Goal: Information Seeking & Learning: Learn about a topic

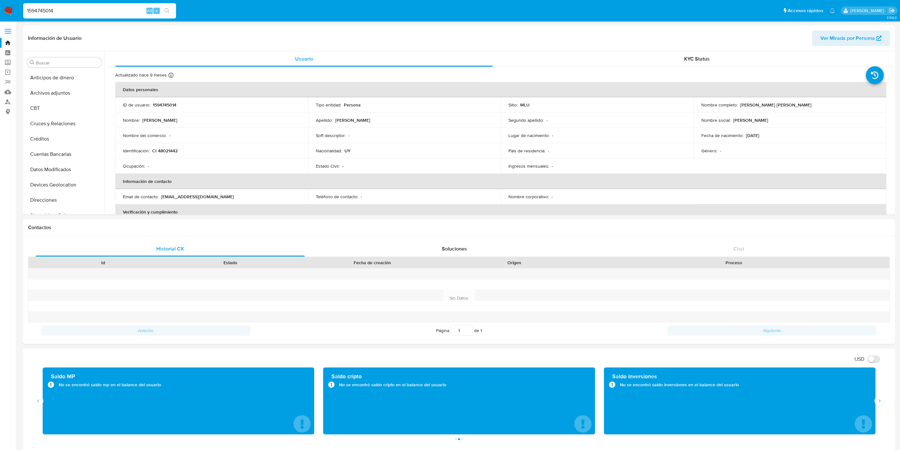
select select "10"
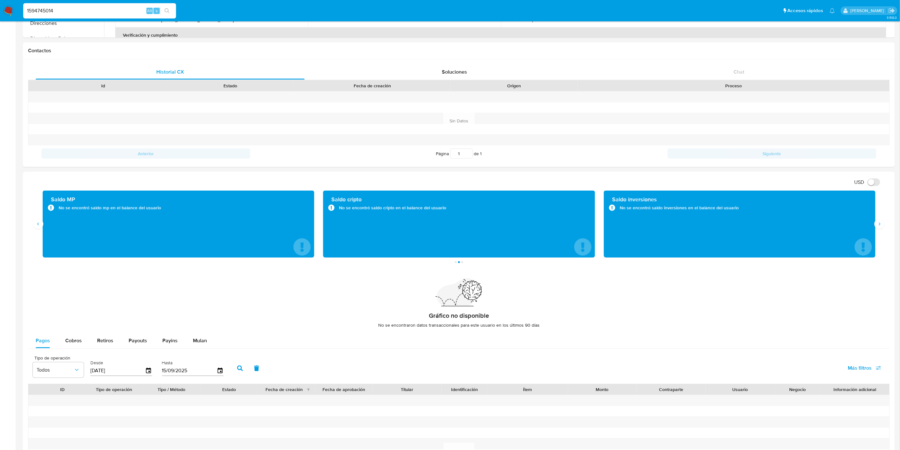
scroll to position [284, 0]
click at [55, 2] on div "1594745014 Alt s" at bounding box center [99, 11] width 153 height 18
click at [56, 10] on input "1594745014" at bounding box center [99, 11] width 153 height 8
paste input "2095040219"
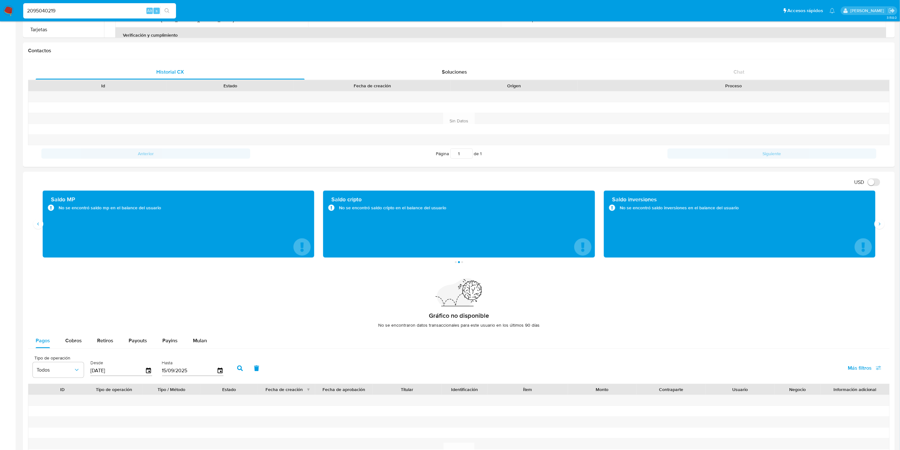
type input "2095040219"
click at [95, 16] on div "2095040219 Alt s" at bounding box center [99, 10] width 153 height 15
click at [94, 14] on input "2095040219" at bounding box center [99, 11] width 153 height 8
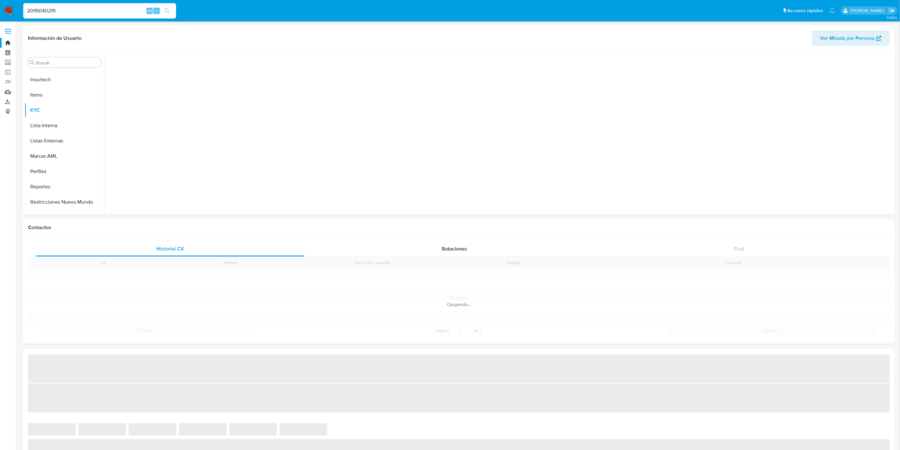
scroll to position [284, 0]
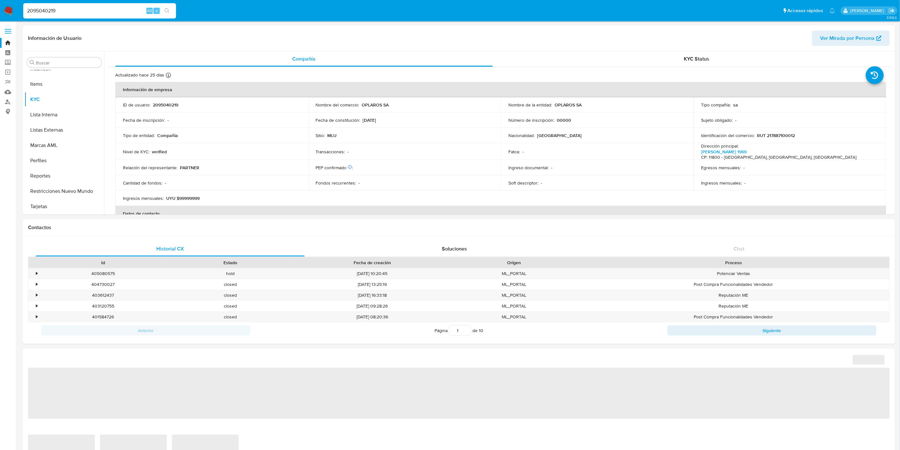
select select "10"
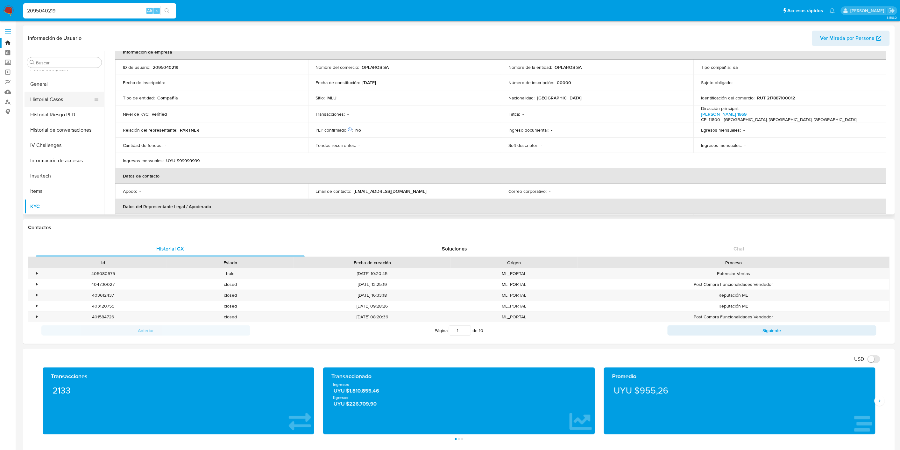
scroll to position [142, 0]
click at [58, 132] on button "Historial Casos" at bounding box center [62, 133] width 75 height 15
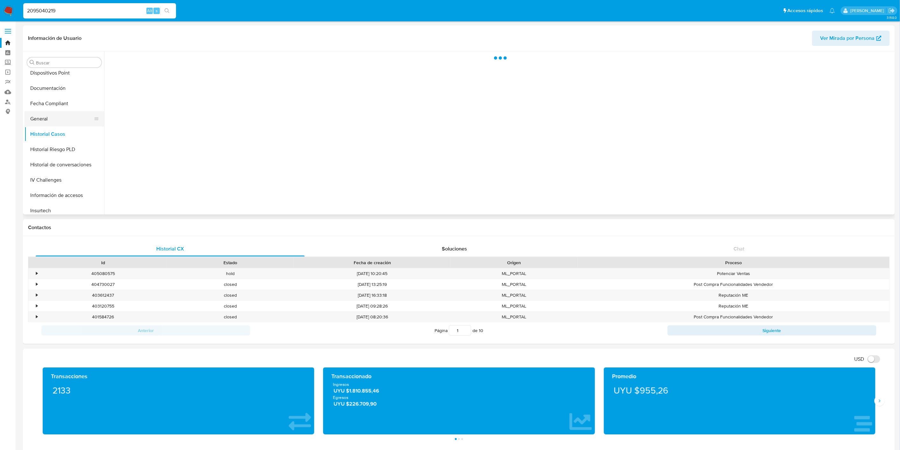
scroll to position [0, 0]
click at [60, 125] on button "General" at bounding box center [62, 118] width 75 height 15
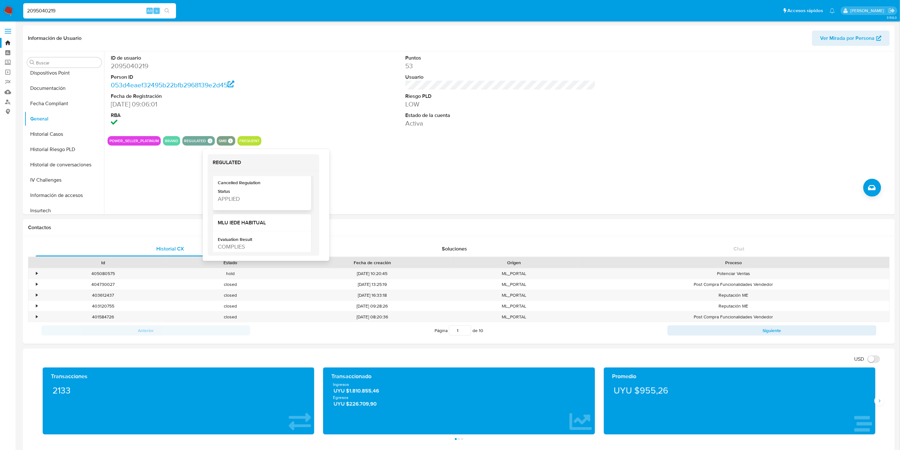
scroll to position [141, 0]
click at [52, 10] on input "2095040219" at bounding box center [99, 11] width 153 height 8
paste input "376978087"
type input "2376978087"
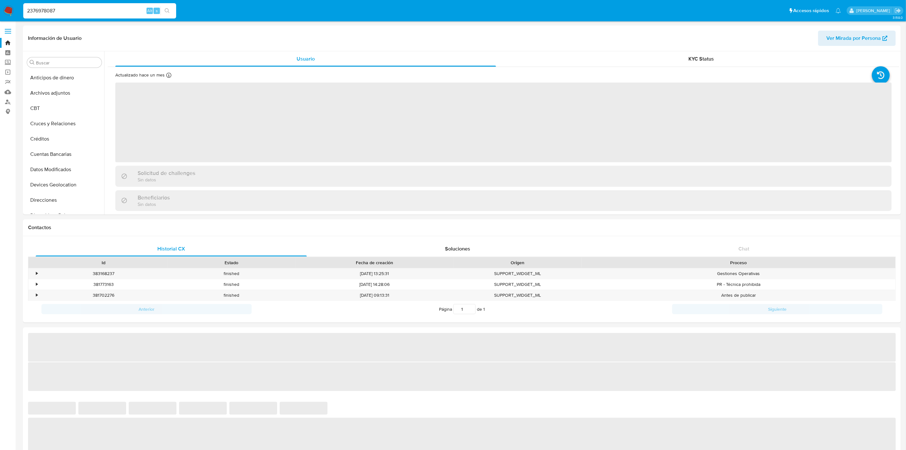
select select "10"
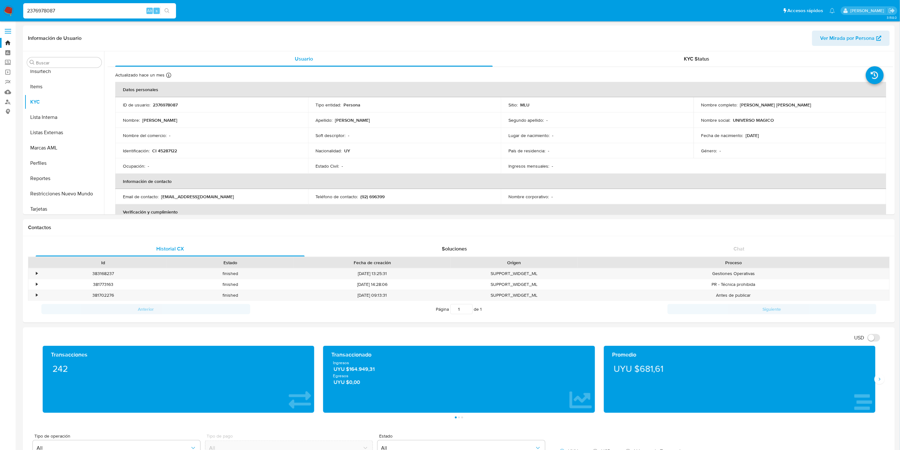
scroll to position [284, 0]
click at [49, 20] on nav "Pausado Ver notificaciones 2376978087 Alt s Accesos rápidos Presiona las siguie…" at bounding box center [450, 10] width 900 height 21
click at [51, 11] on input "2376978087" at bounding box center [99, 11] width 153 height 8
paste input "1350150922"
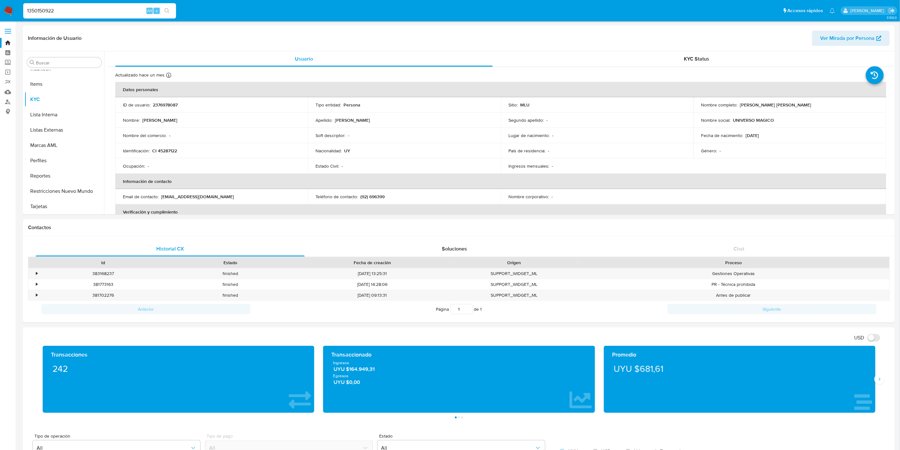
type input "1350150922"
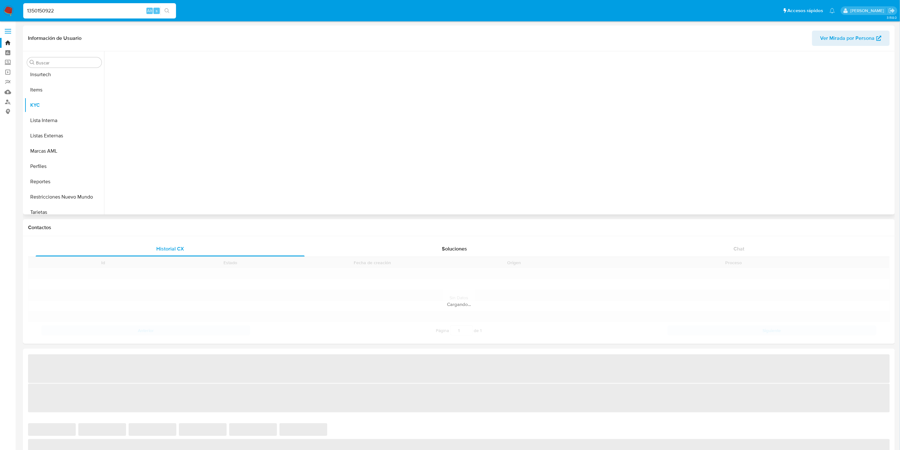
scroll to position [284, 0]
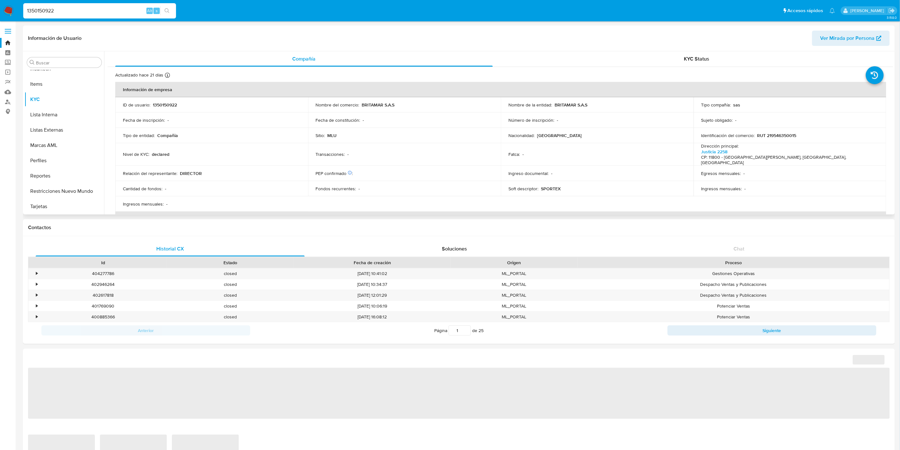
select select "10"
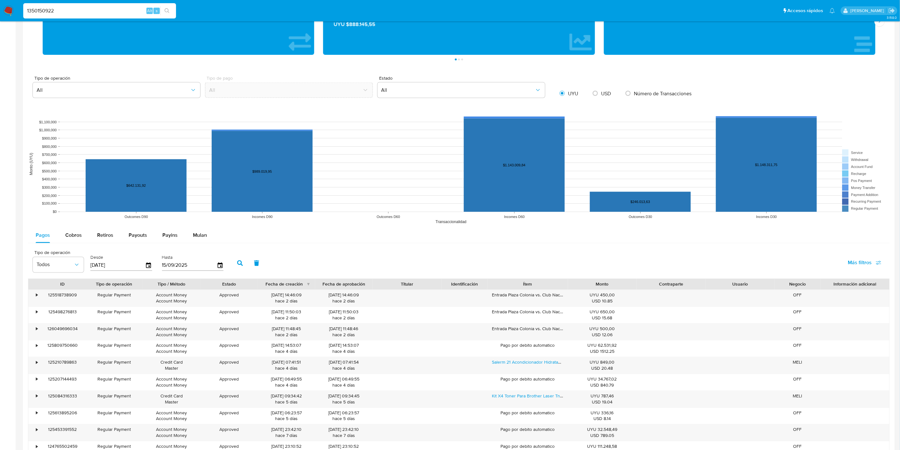
scroll to position [318, 0]
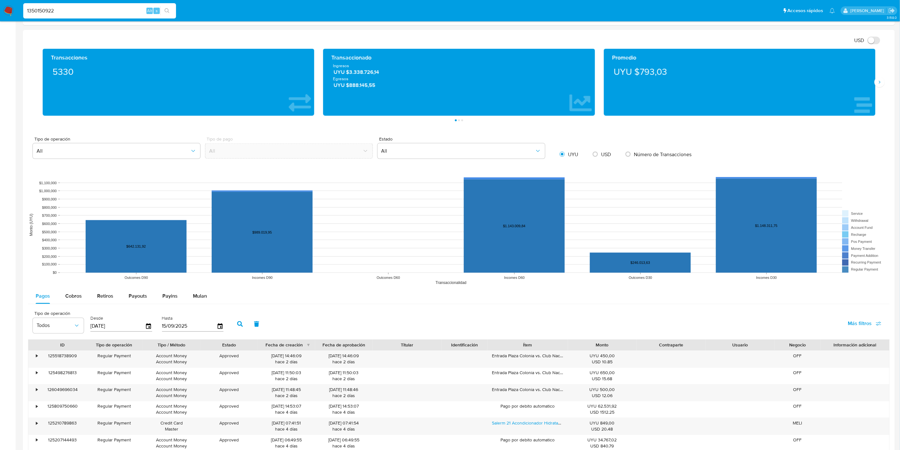
click at [4, 6] on img at bounding box center [8, 10] width 11 height 11
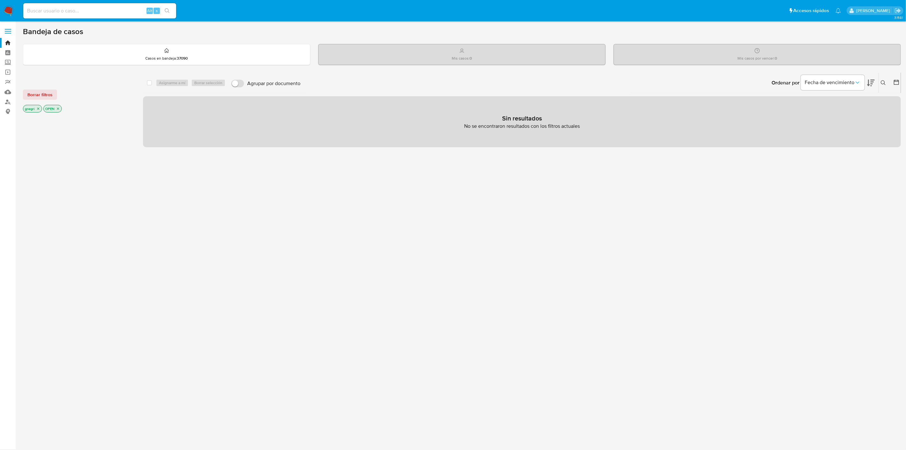
click at [73, 14] on input at bounding box center [99, 11] width 153 height 8
paste input "2547820889"
type input "2547820889"
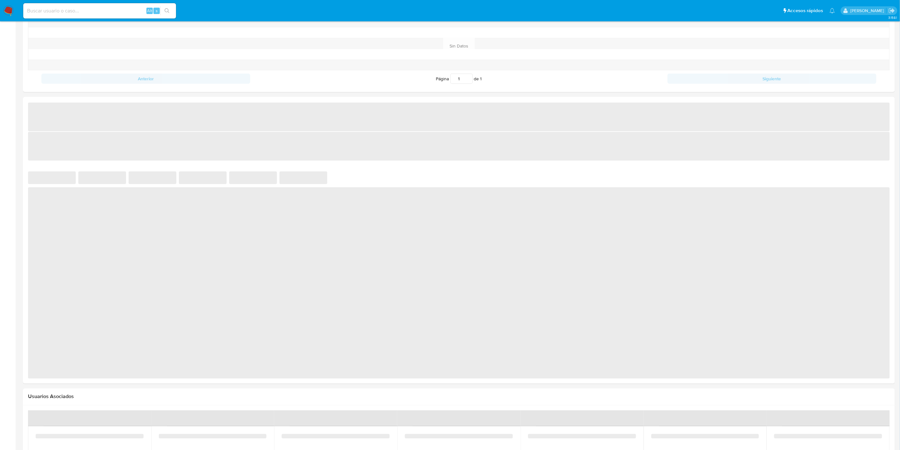
scroll to position [278, 0]
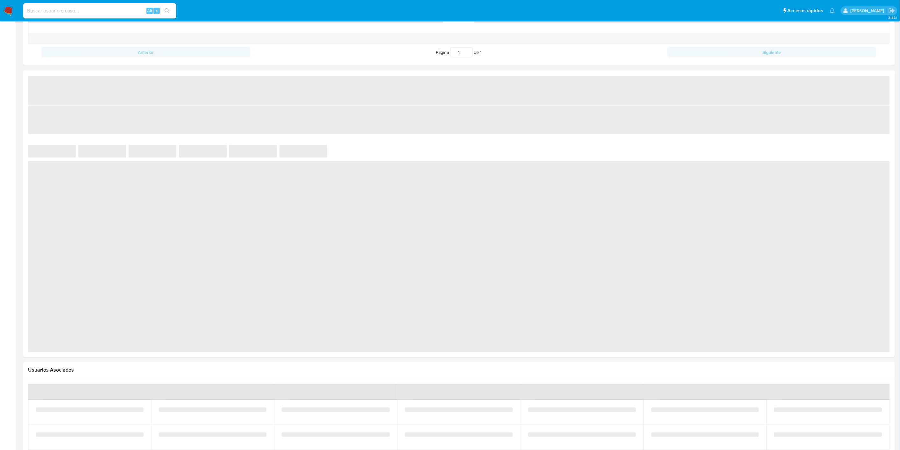
select select "10"
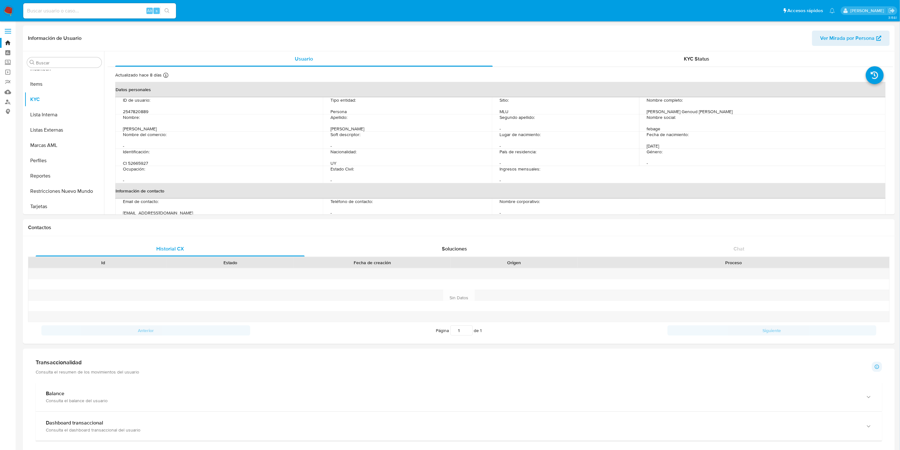
scroll to position [340, 0]
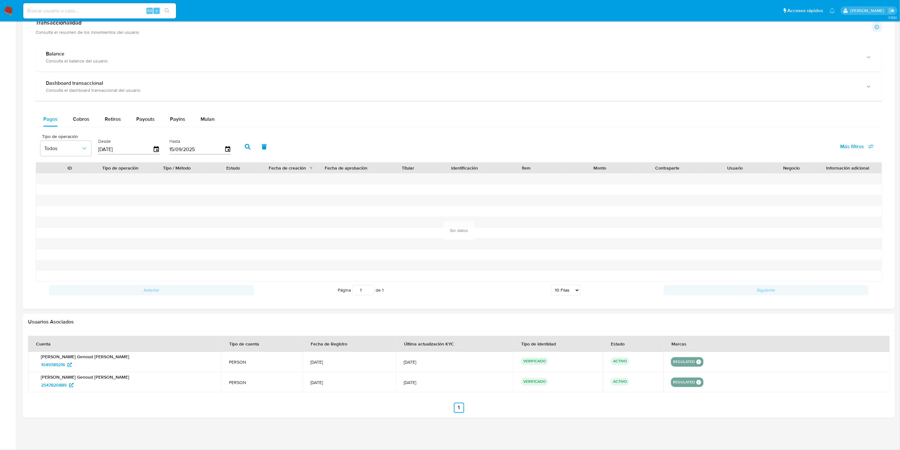
click at [54, 10] on input at bounding box center [99, 11] width 153 height 8
paste input "2551345468"
type input "2551345468"
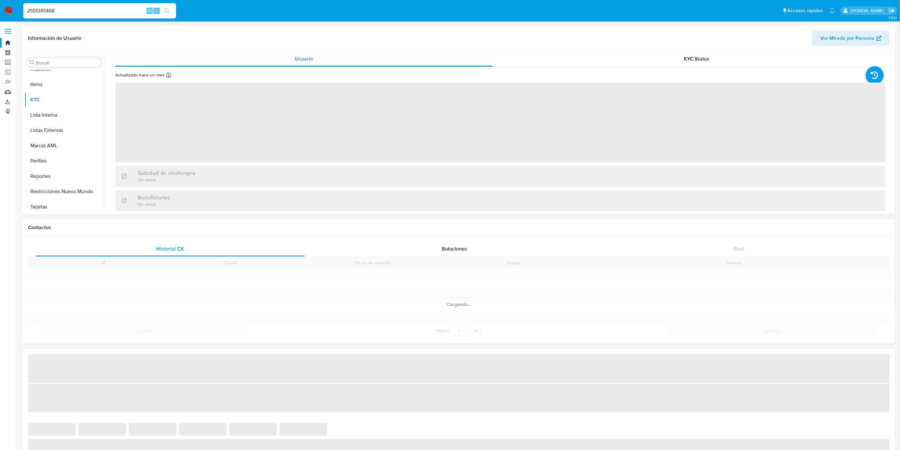
scroll to position [284, 0]
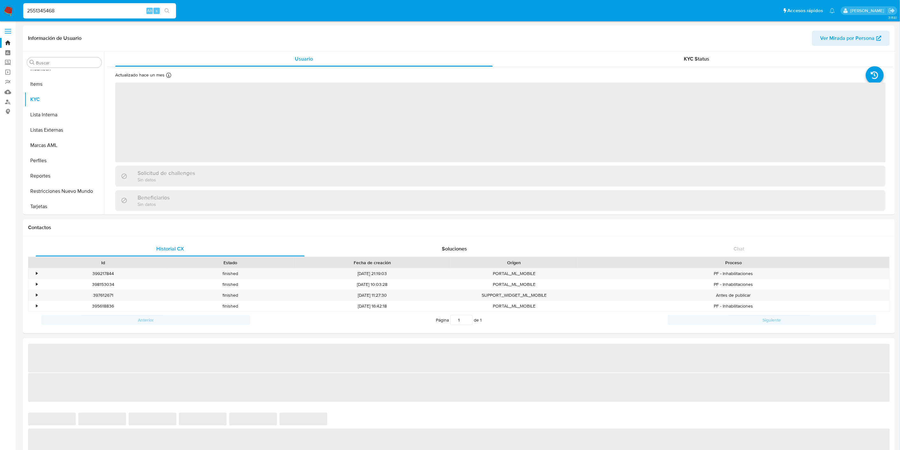
select select "10"
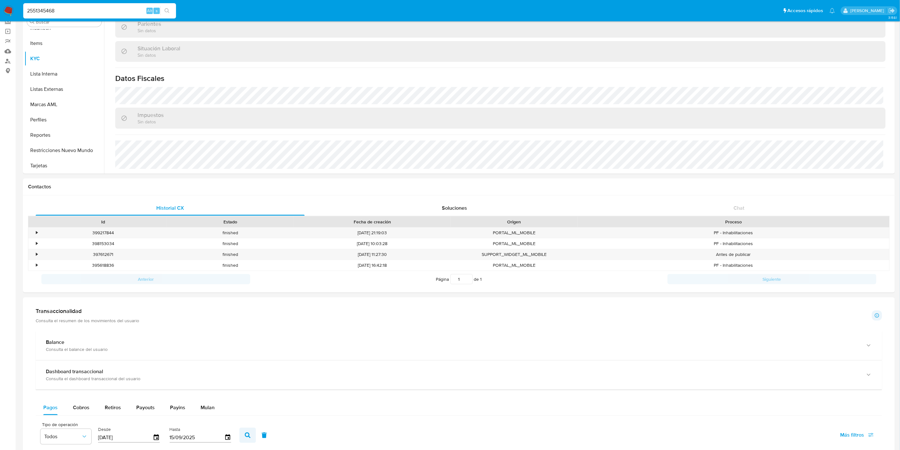
scroll to position [218, 0]
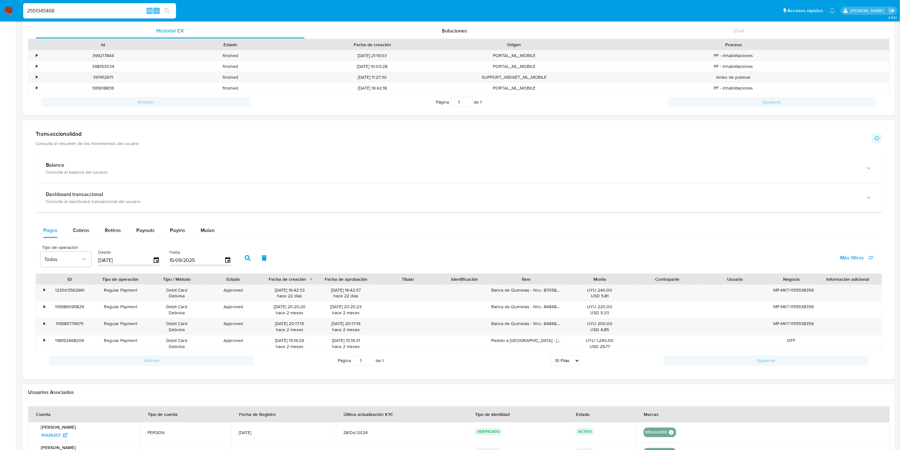
click at [82, 239] on div "Pagos Cobros Retiros Payouts Payins Mulan Tipo de operación Todos Desde [DATE] …" at bounding box center [459, 296] width 847 height 146
click at [83, 233] on span "Cobros" at bounding box center [81, 229] width 17 height 7
select select "10"
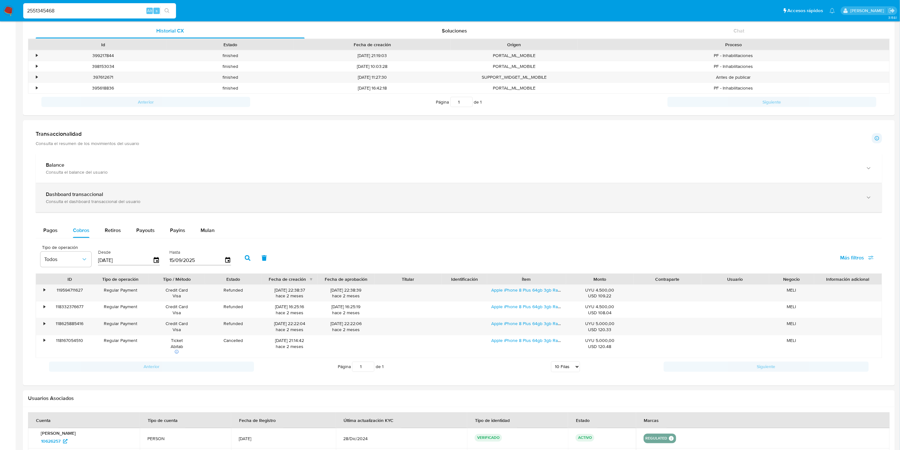
click at [94, 204] on div "Consulta el dashboard transaccional del usuario" at bounding box center [453, 201] width 814 height 6
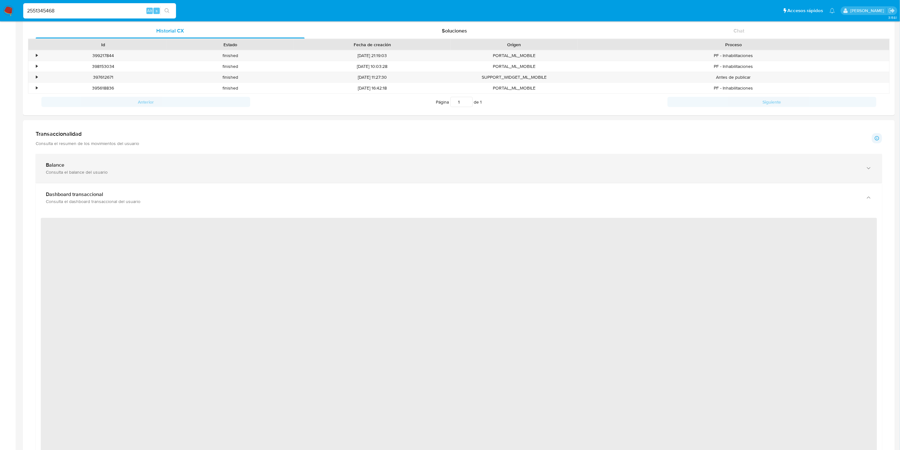
click at [103, 180] on div "Balance Consulta el balance del usuario" at bounding box center [459, 168] width 847 height 29
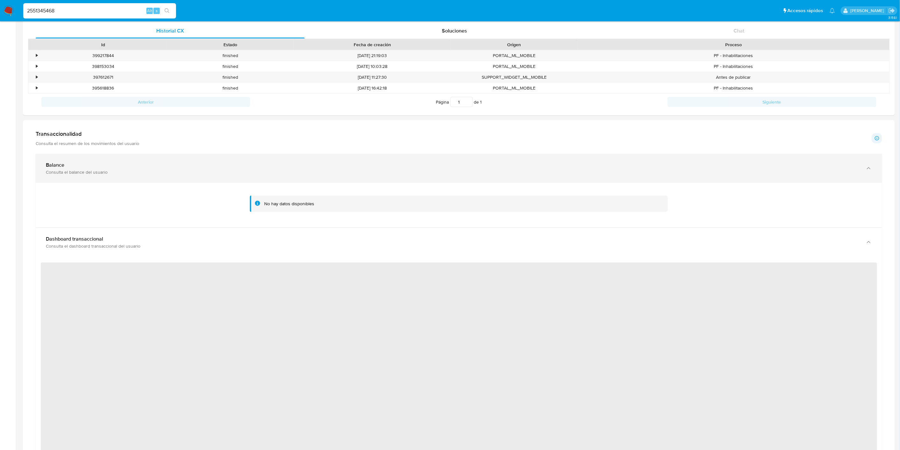
click at [108, 175] on div "Consulta el balance del usuario" at bounding box center [453, 172] width 814 height 6
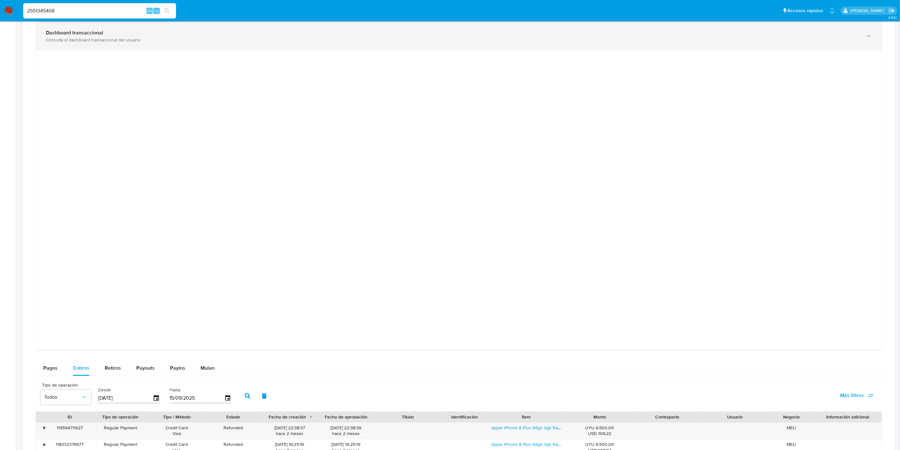
scroll to position [395, 0]
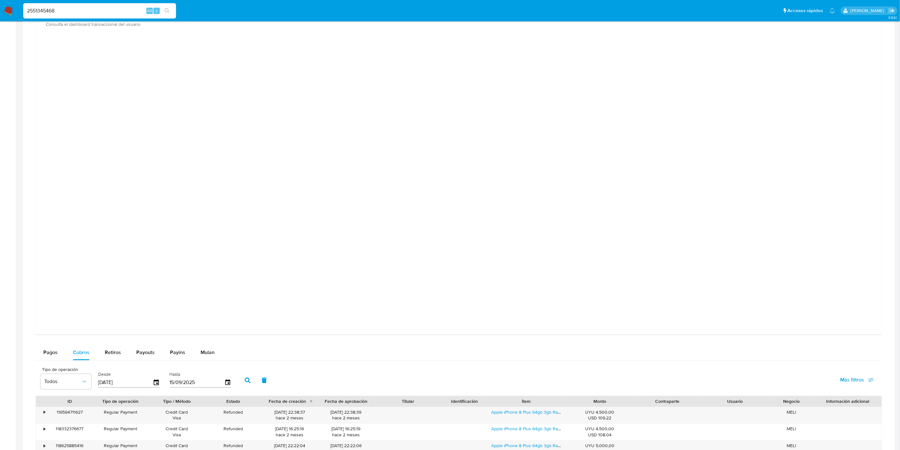
click at [67, 8] on input "2551345468" at bounding box center [99, 11] width 153 height 8
paste input "176721435"
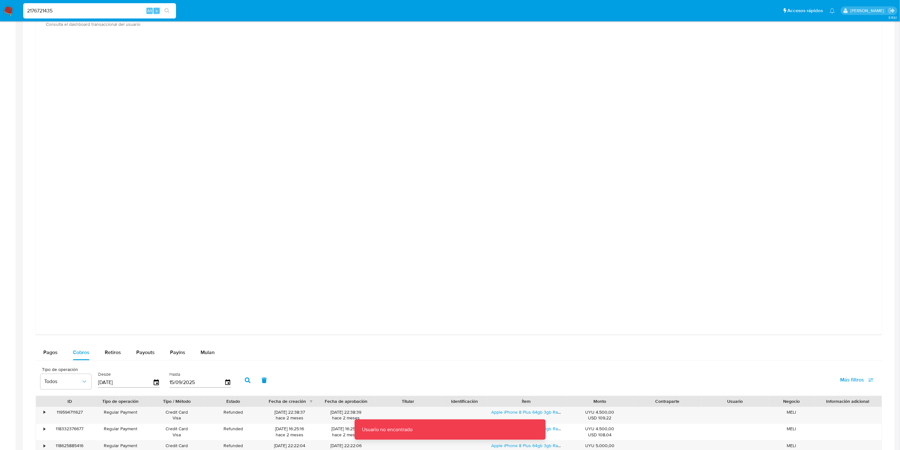
click at [67, 8] on input "2176721435" at bounding box center [99, 11] width 153 height 8
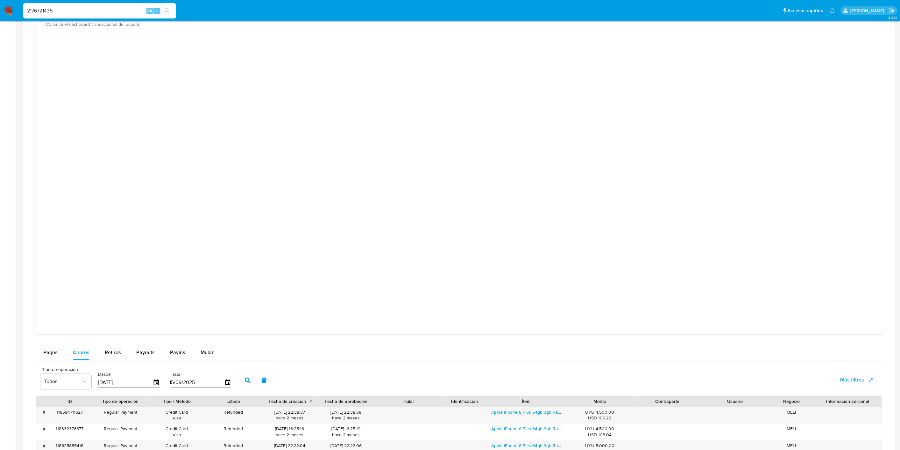
type input "2176721435"
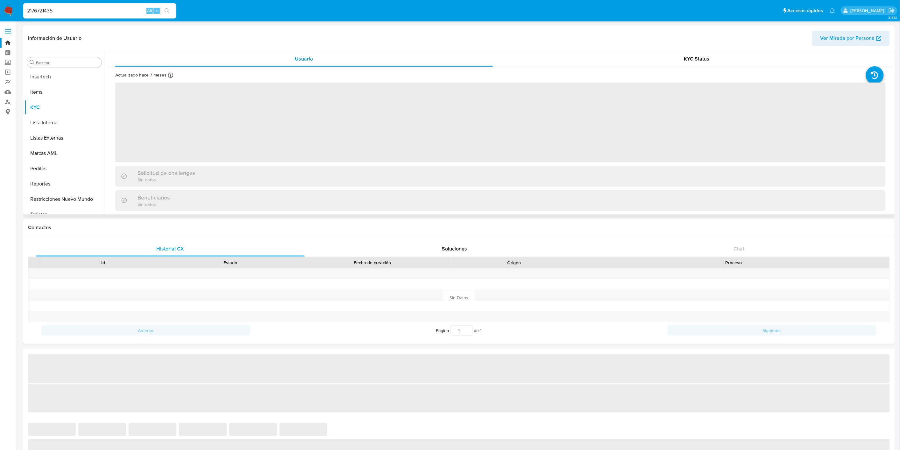
scroll to position [284, 0]
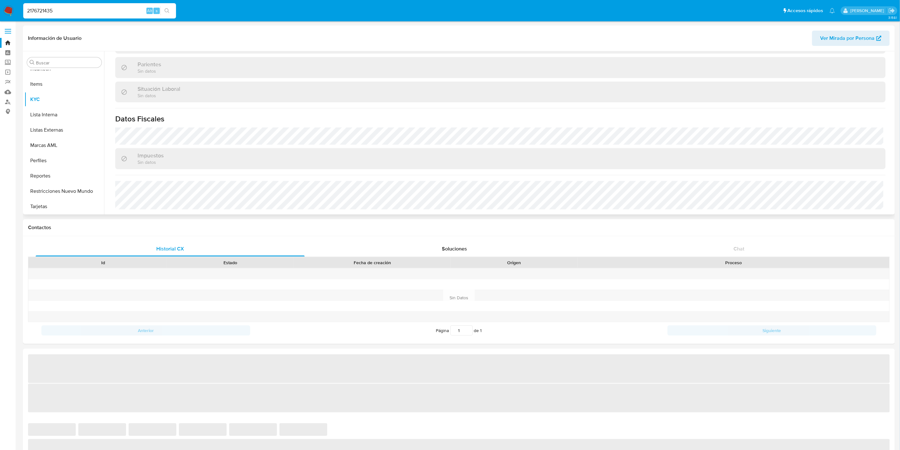
select select "10"
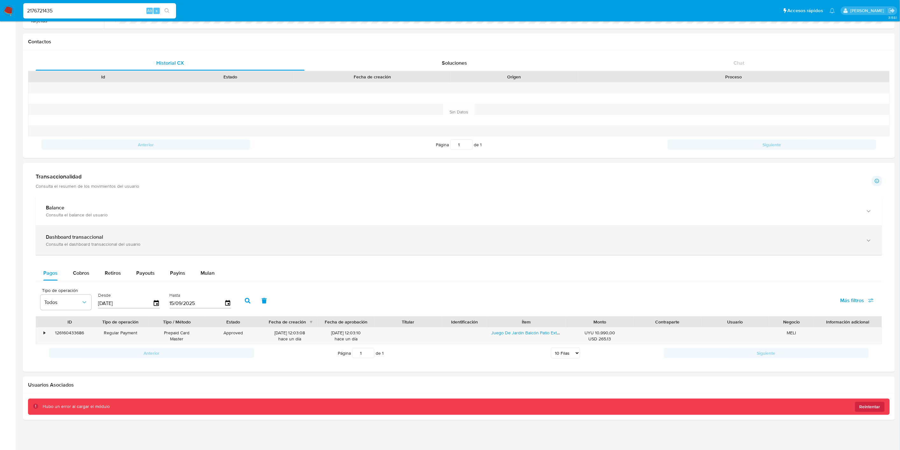
scroll to position [188, 0]
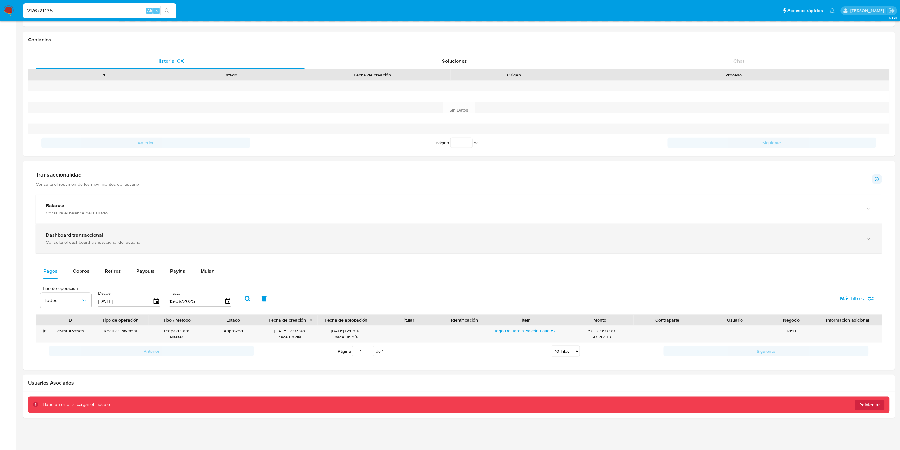
click at [98, 241] on div "Consulta el dashboard transaccional del usuario" at bounding box center [453, 242] width 814 height 6
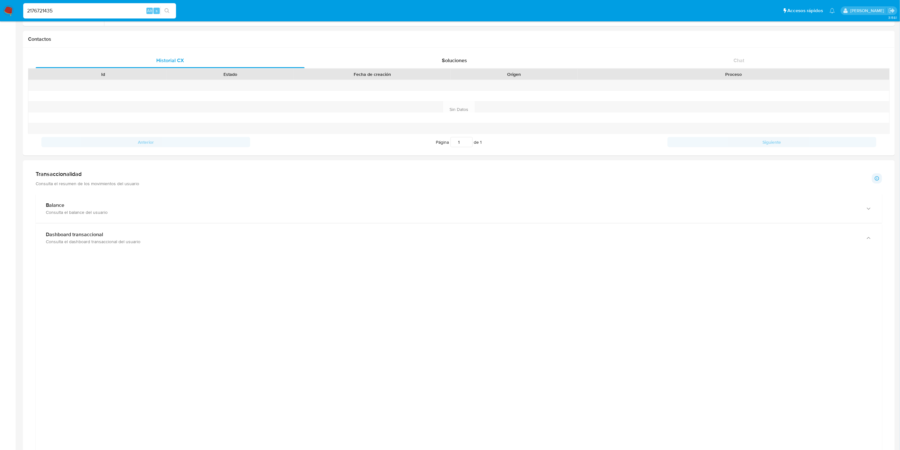
scroll to position [294, 0]
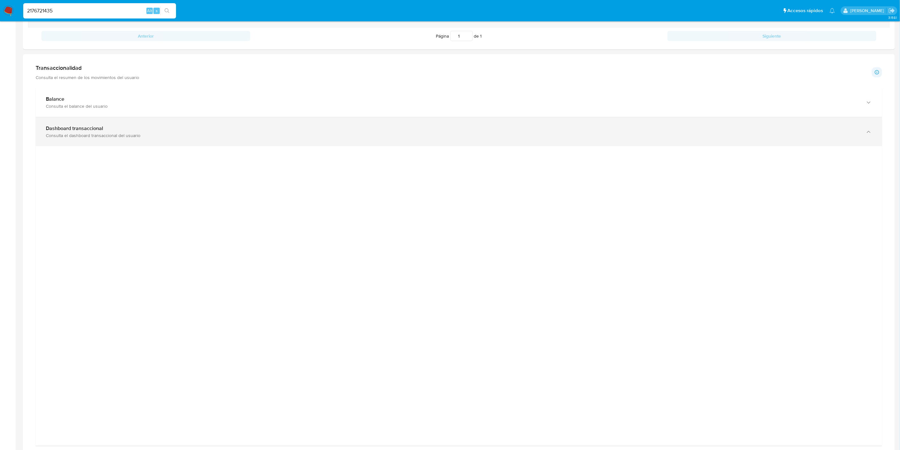
click at [475, 140] on div "Dashboard transaccional Consulta el dashboard transaccional del usuario" at bounding box center [459, 131] width 847 height 29
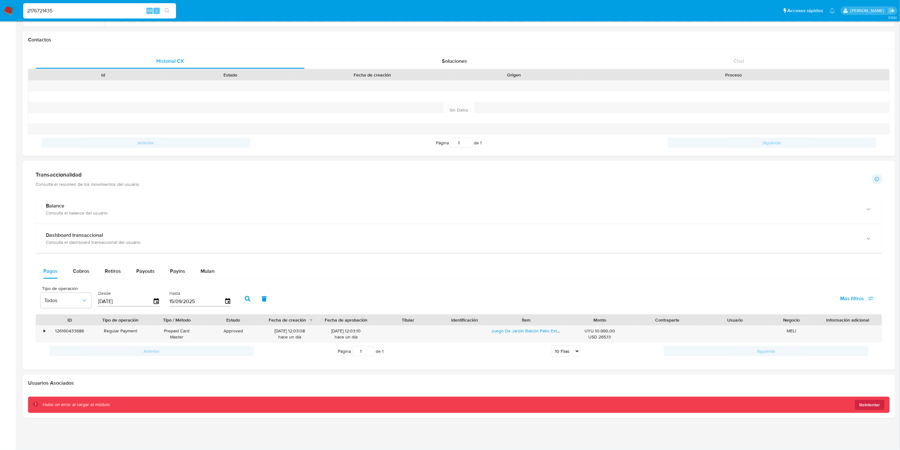
click at [429, 168] on div "Transaccionalidad Consulta el resumen de los movimientos del usuario Informació…" at bounding box center [459, 265] width 862 height 199
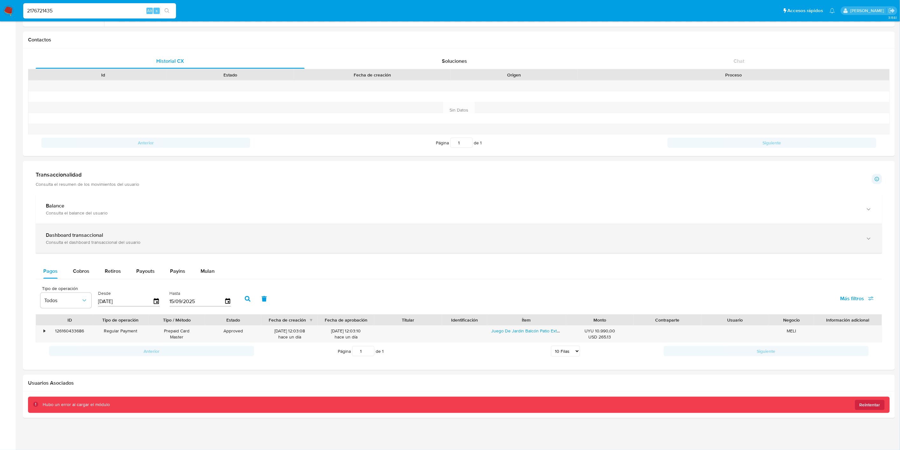
click at [366, 247] on div "Dashboard transaccional Consulta el dashboard transaccional del usuario" at bounding box center [459, 238] width 847 height 29
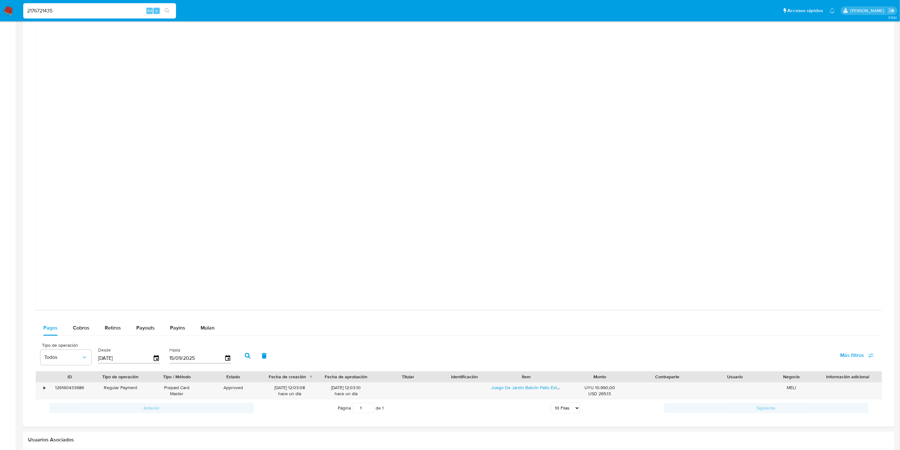
scroll to position [487, 0]
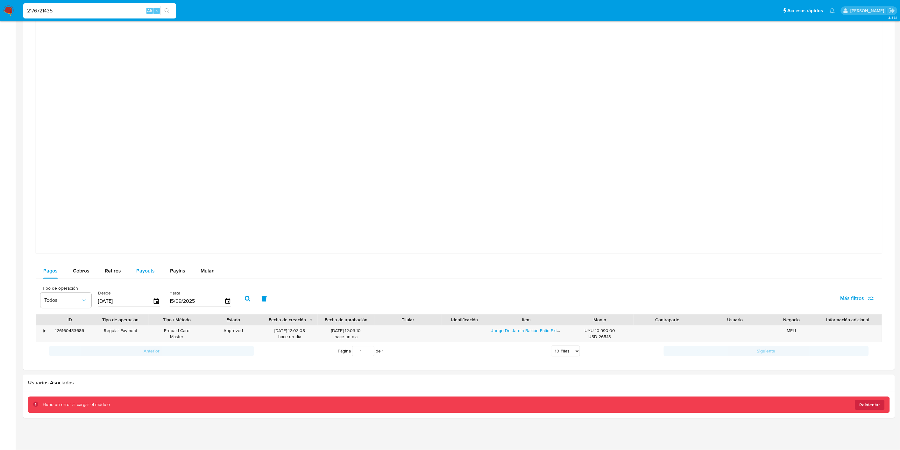
click at [134, 269] on button "Payouts" at bounding box center [146, 270] width 34 height 15
select select "10"
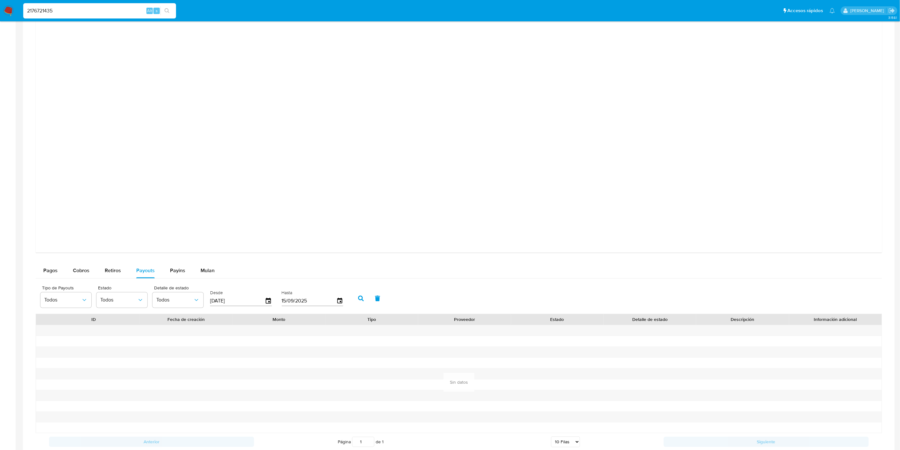
click at [217, 297] on input "[DATE]" at bounding box center [237, 301] width 55 height 10
type input "0_/__/____"
type input "[DATE]"
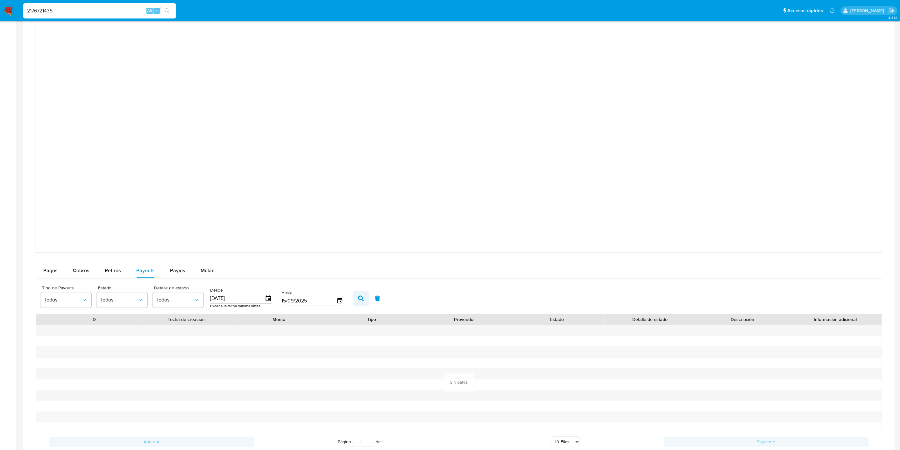
click at [359, 298] on icon "button" at bounding box center [361, 298] width 6 height 6
click at [112, 274] on span "Retiros" at bounding box center [113, 270] width 16 height 7
select select "10"
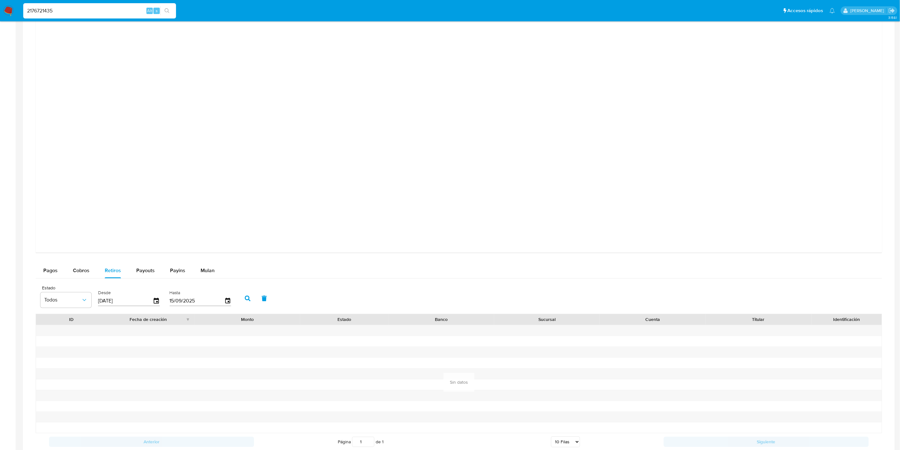
click at [129, 300] on input "[DATE]" at bounding box center [125, 301] width 55 height 10
type input "0_/__/____"
type input "[DATE]"
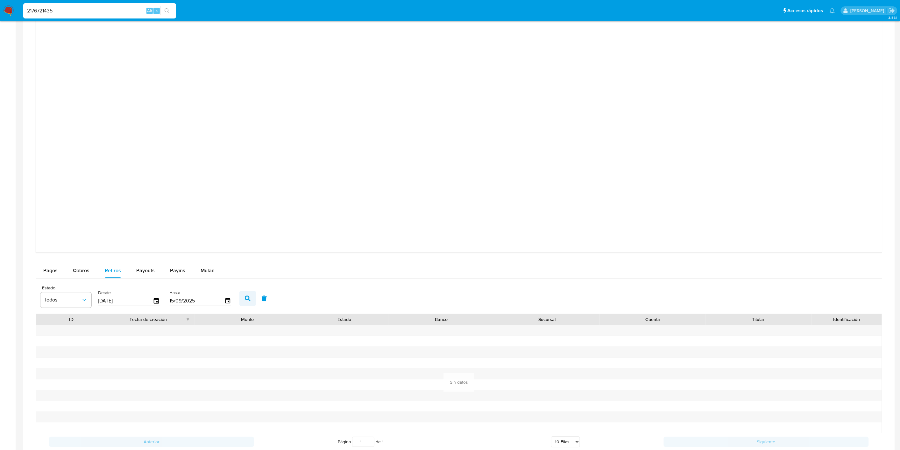
click at [241, 298] on button "button" at bounding box center [247, 298] width 17 height 15
click at [71, 8] on input "2176721435" at bounding box center [99, 11] width 153 height 8
paste input "1594745014"
type input "1594745014"
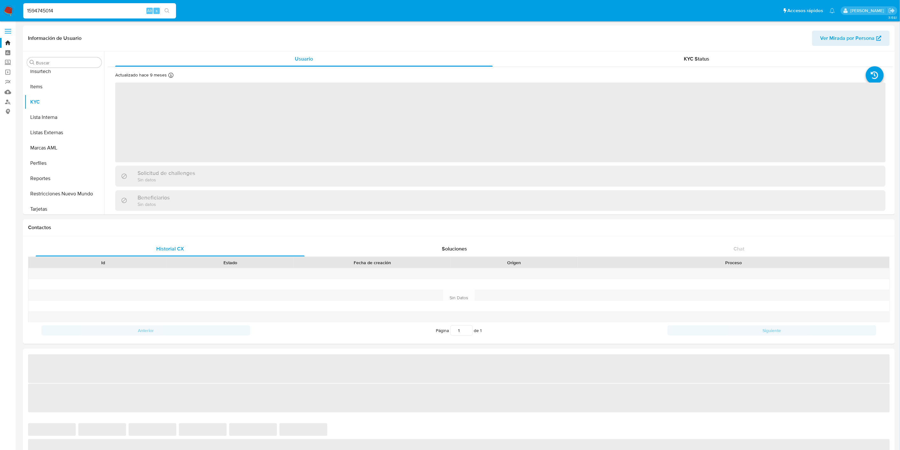
scroll to position [284, 0]
select select "10"
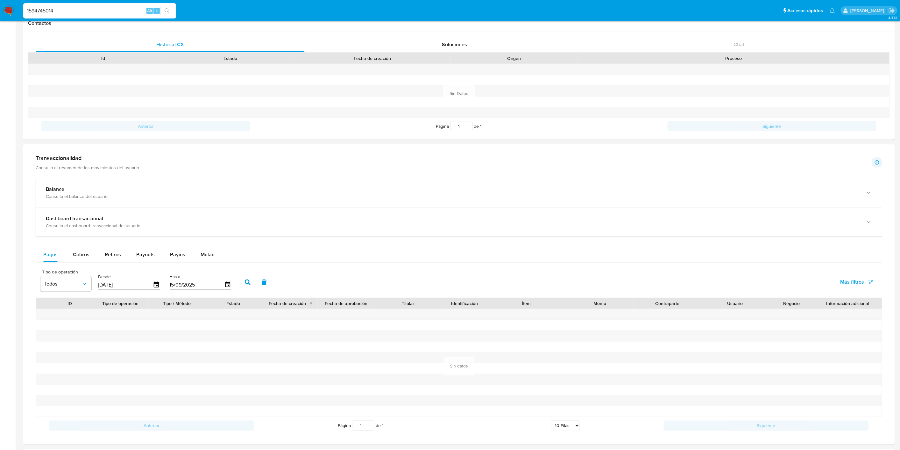
scroll to position [212, 0]
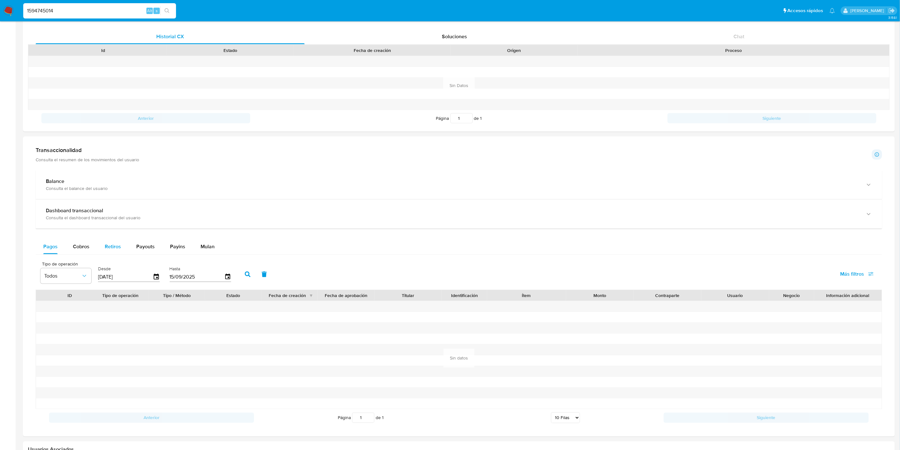
click at [117, 241] on div "Retiros" at bounding box center [113, 246] width 16 height 15
select select "10"
click at [118, 276] on input "[DATE]" at bounding box center [125, 277] width 55 height 10
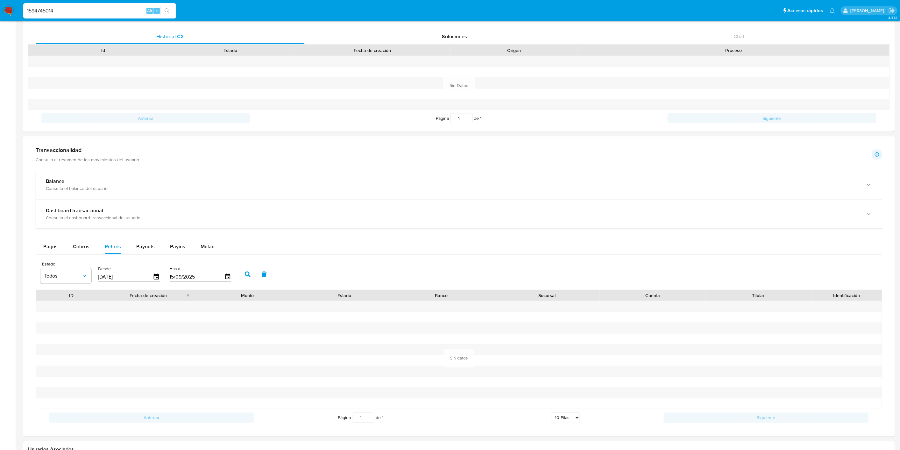
type input "0_/__/____"
type input "[DATE]"
click at [245, 274] on icon "button" at bounding box center [248, 274] width 6 height 6
click at [141, 250] on span "Payouts" at bounding box center [145, 246] width 18 height 7
select select "10"
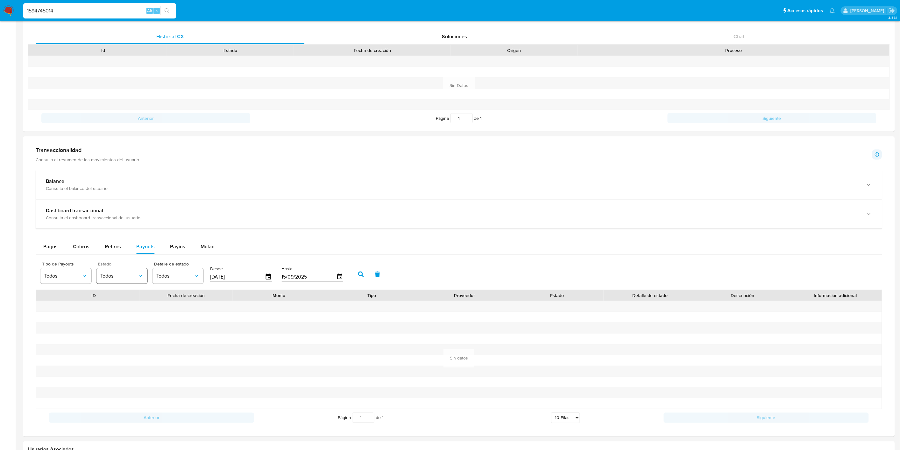
click at [128, 271] on button "Todos" at bounding box center [121, 275] width 51 height 15
click at [234, 276] on input "[DATE]" at bounding box center [237, 277] width 55 height 10
type input "0_/__/____"
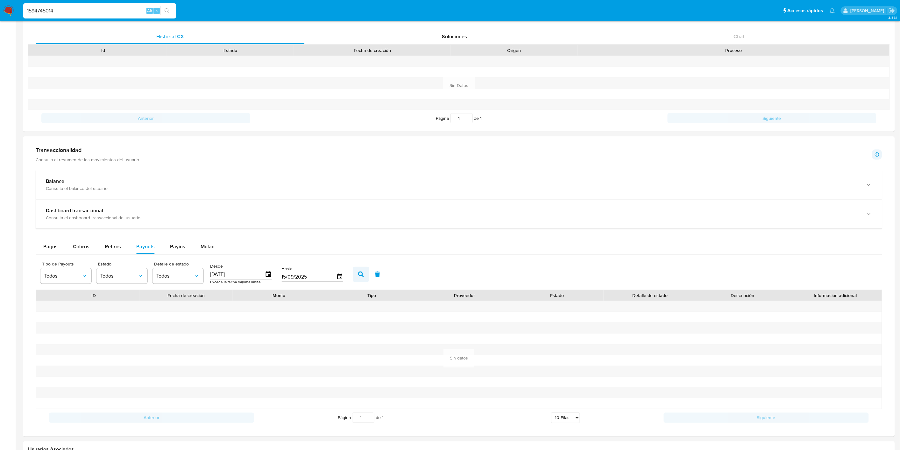
type input "[DATE]"
click at [353, 269] on button "button" at bounding box center [361, 274] width 17 height 15
click at [52, 7] on input "1594745014" at bounding box center [99, 11] width 153 height 8
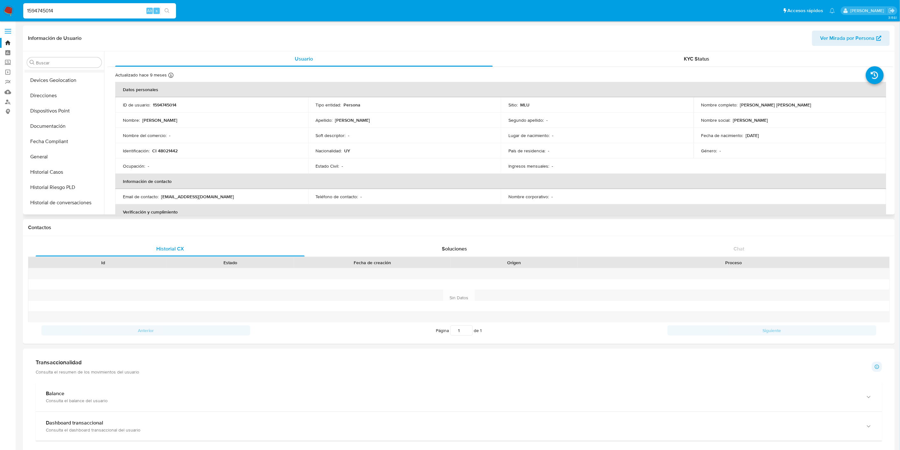
scroll to position [107, 0]
click at [48, 157] on button "General" at bounding box center [62, 153] width 75 height 15
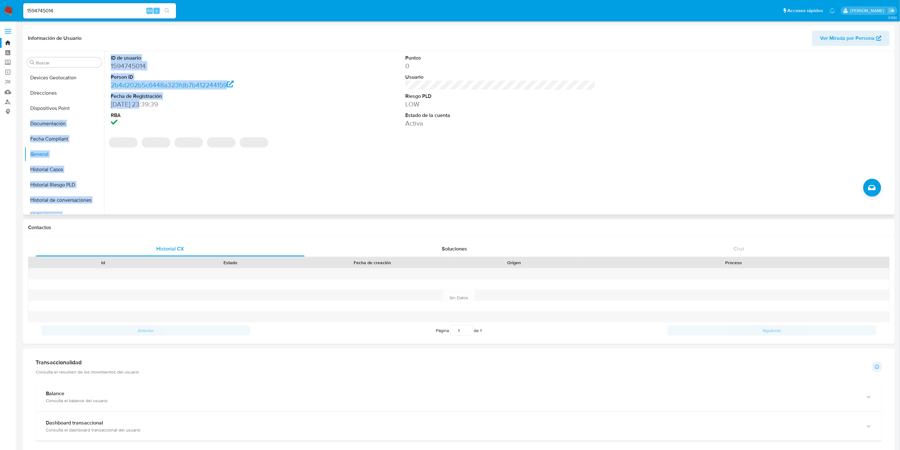
drag, startPoint x: 140, startPoint y: 103, endPoint x: 102, endPoint y: 106, distance: 38.3
click at [102, 106] on div "Buscar Anticipos de dinero Archivos adjuntos CBT Cruces y Relaciones Créditos C…" at bounding box center [459, 132] width 869 height 163
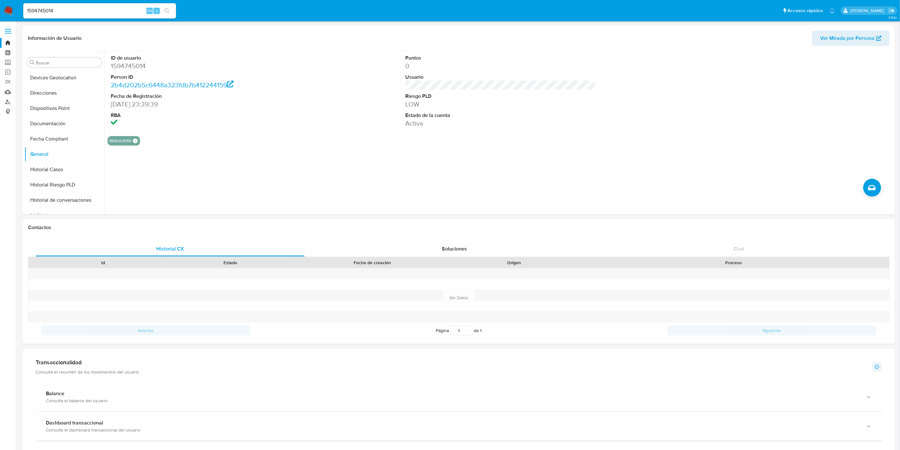
click at [53, 10] on input "1594745014" at bounding box center [99, 11] width 153 height 8
paste input "2176721435"
type input "2176721435"
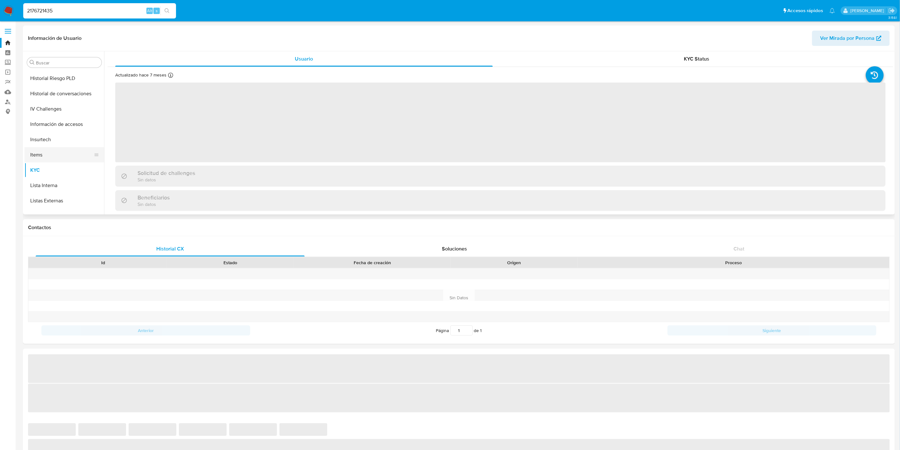
select select "10"
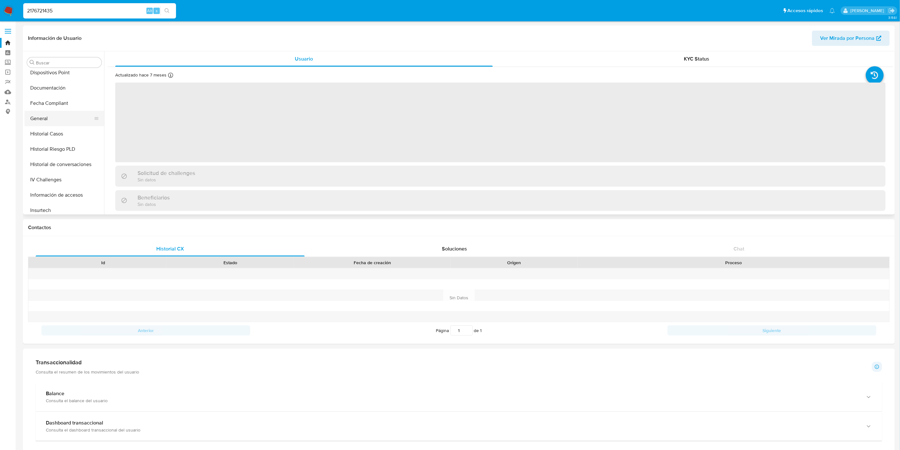
scroll to position [142, 0]
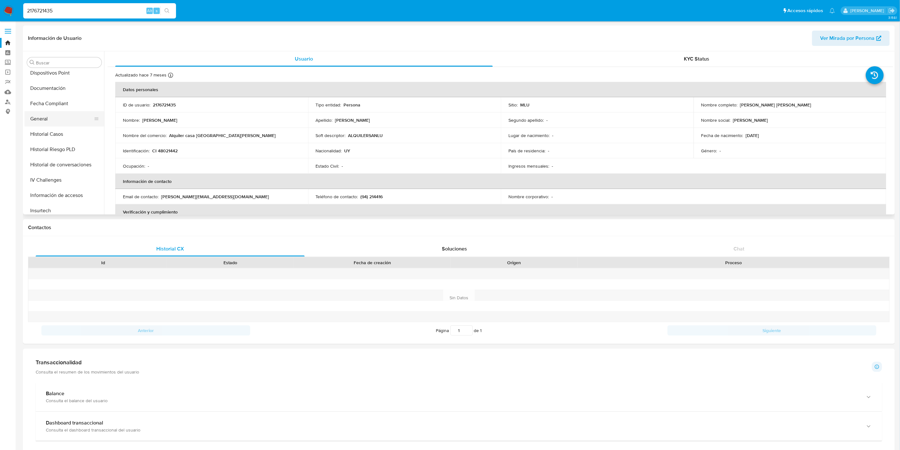
click at [75, 112] on button "General" at bounding box center [62, 118] width 75 height 15
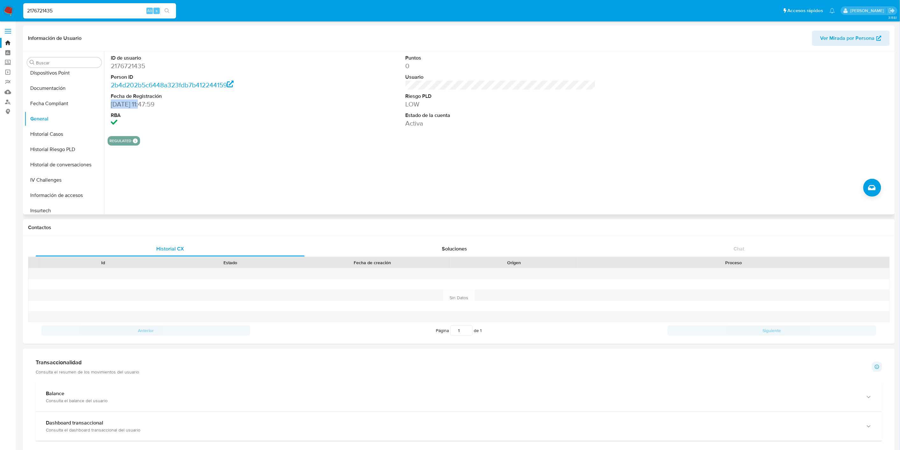
drag, startPoint x: 132, startPoint y: 103, endPoint x: 110, endPoint y: 103, distance: 22.0
click at [110, 103] on div "ID de usuario 2176721435 Person ID 2b4d202b5c6448a323fdb7b412244159 Fecha de Re…" at bounding box center [206, 91] width 196 height 80
copy dd "[DATE]"
click at [49, 7] on input "2176721435" at bounding box center [99, 11] width 153 height 8
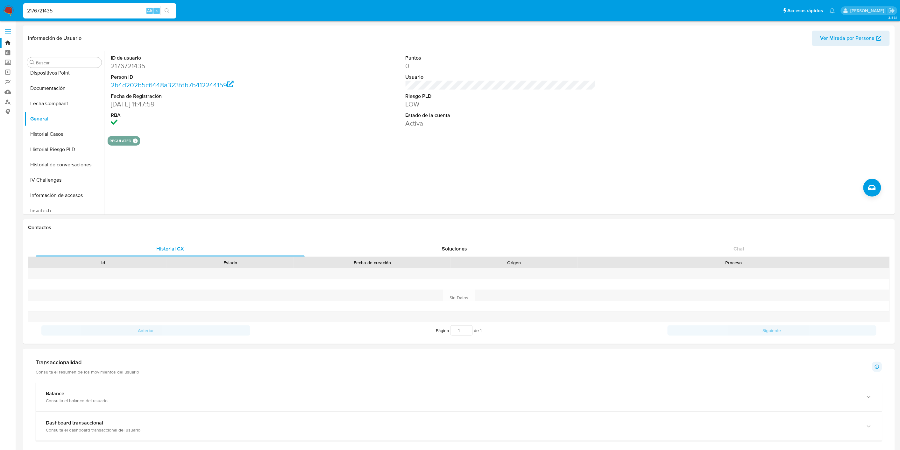
paste input "642411188"
type input "2642411188"
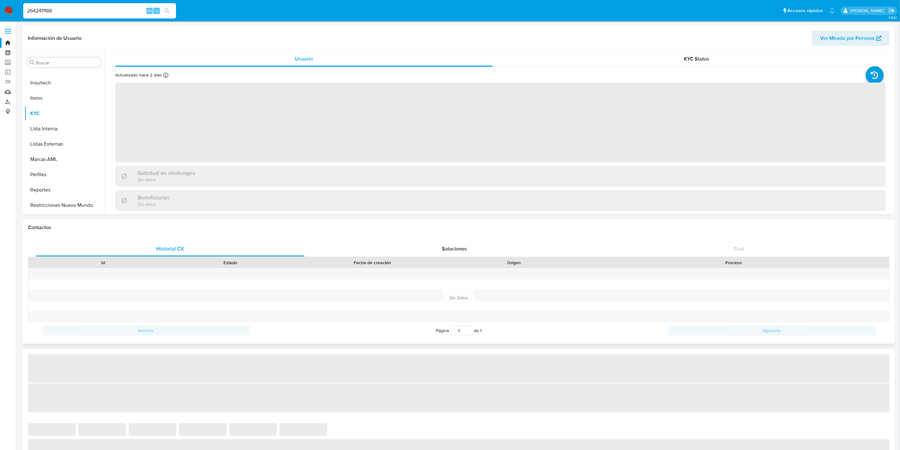
scroll to position [284, 0]
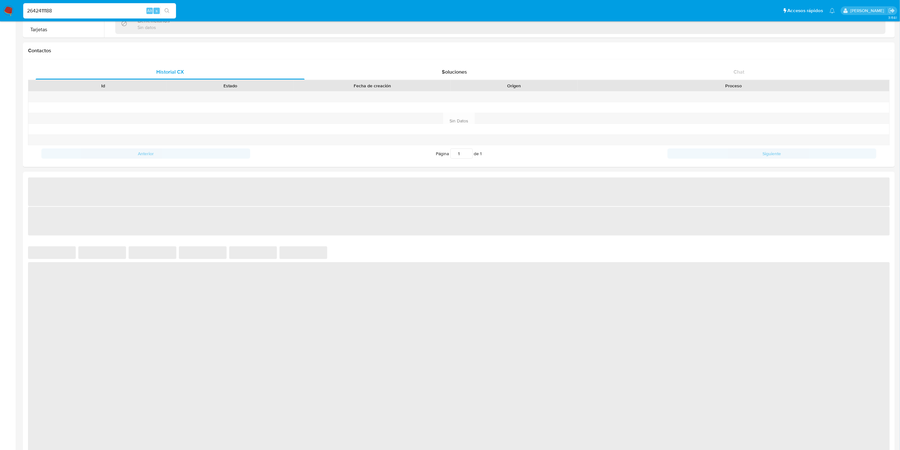
select select "10"
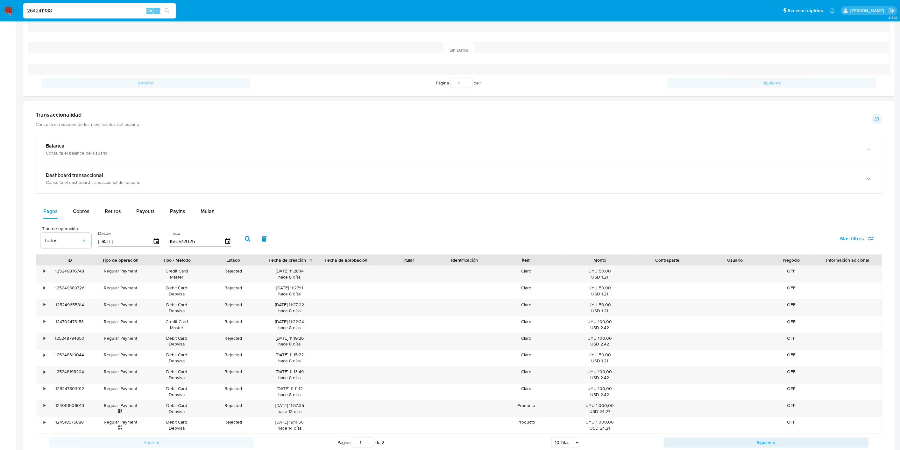
click at [144, 223] on div "Tipo de operación Todos Desde [DATE] Hasta [DATE] Más filtros" at bounding box center [459, 238] width 847 height 32
click at [144, 215] on span "Payouts" at bounding box center [145, 210] width 18 height 7
select select "10"
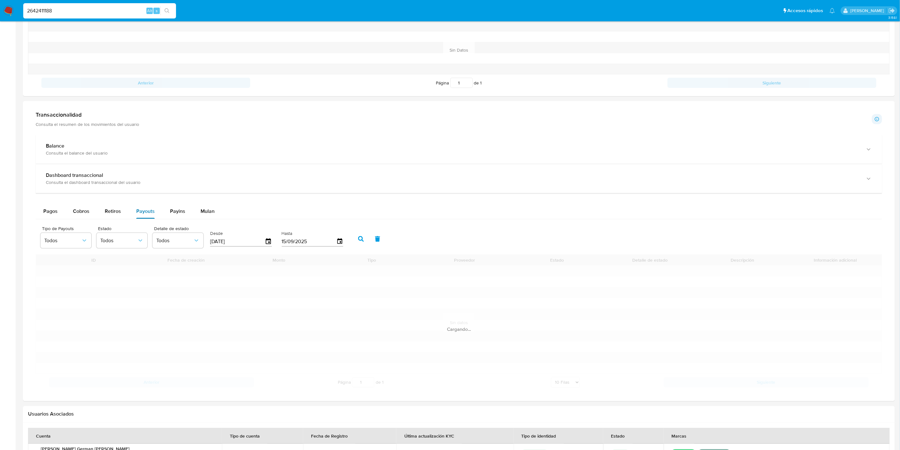
scroll to position [245, 0]
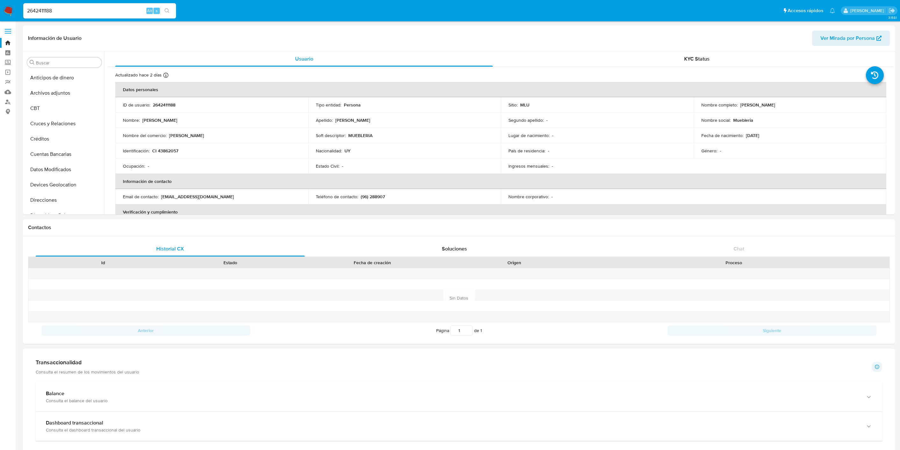
select select "10"
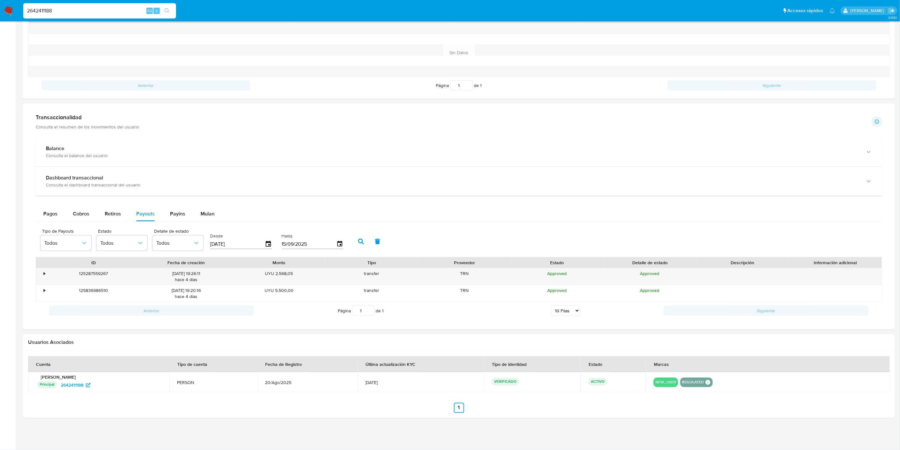
scroll to position [284, 0]
click at [45, 274] on div "•" at bounding box center [45, 273] width 2 height 6
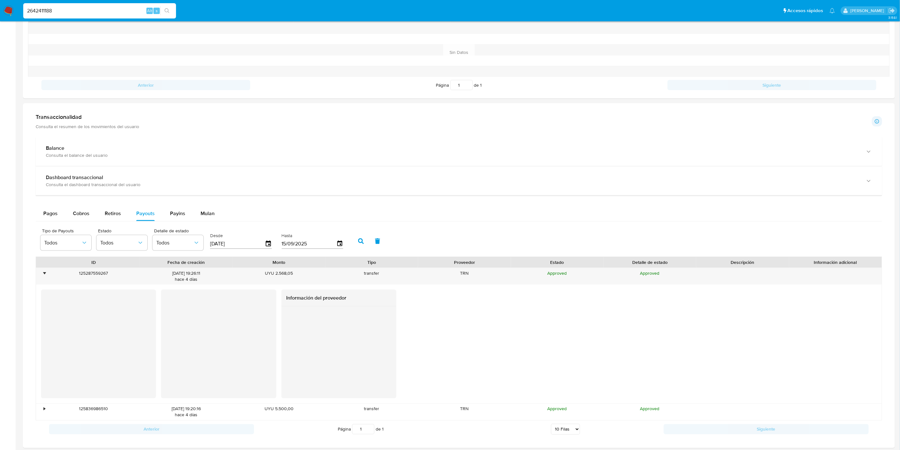
click at [120, 387] on div at bounding box center [98, 343] width 115 height 108
click at [61, 7] on input "2642411188" at bounding box center [99, 11] width 153 height 8
paste input "339781247"
type input "339781247"
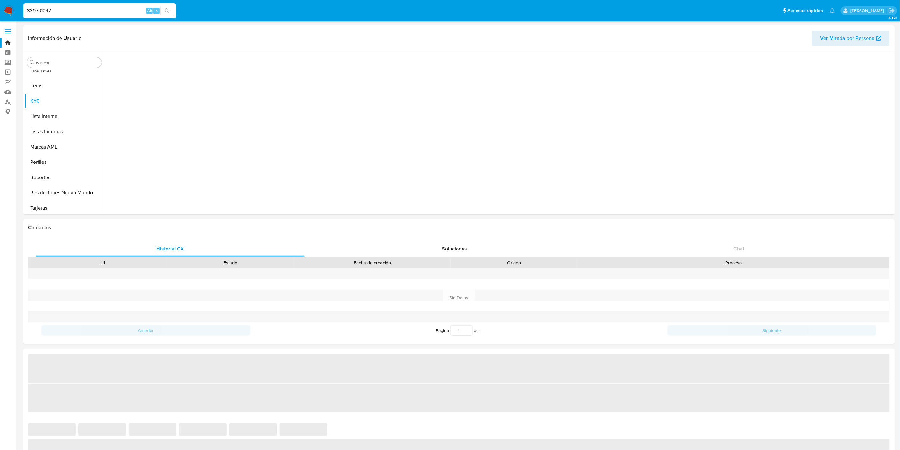
scroll to position [284, 0]
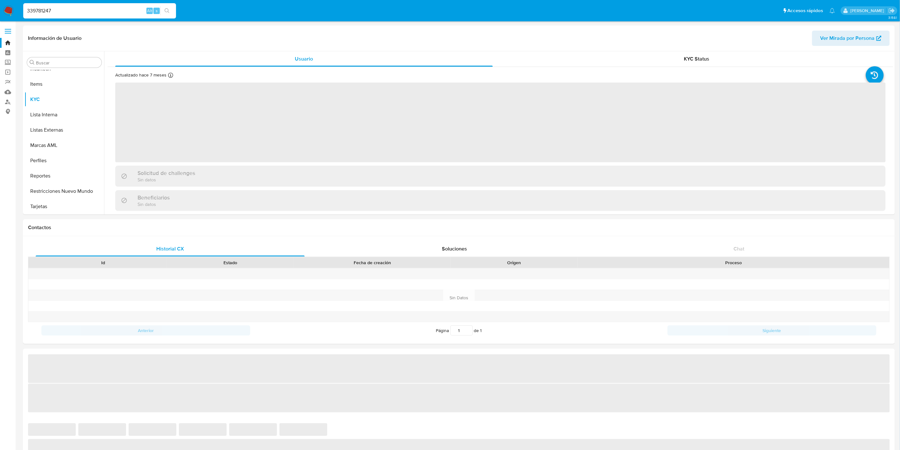
select select "10"
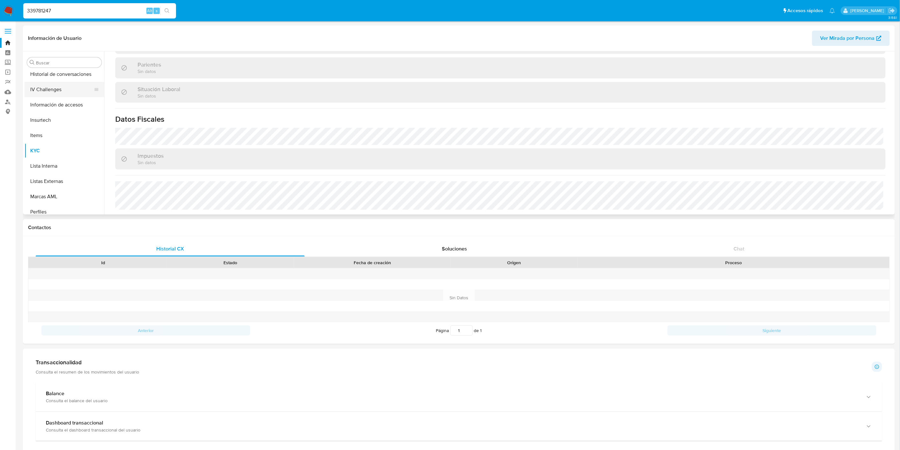
scroll to position [178, 0]
click at [56, 86] on button "General" at bounding box center [62, 83] width 75 height 15
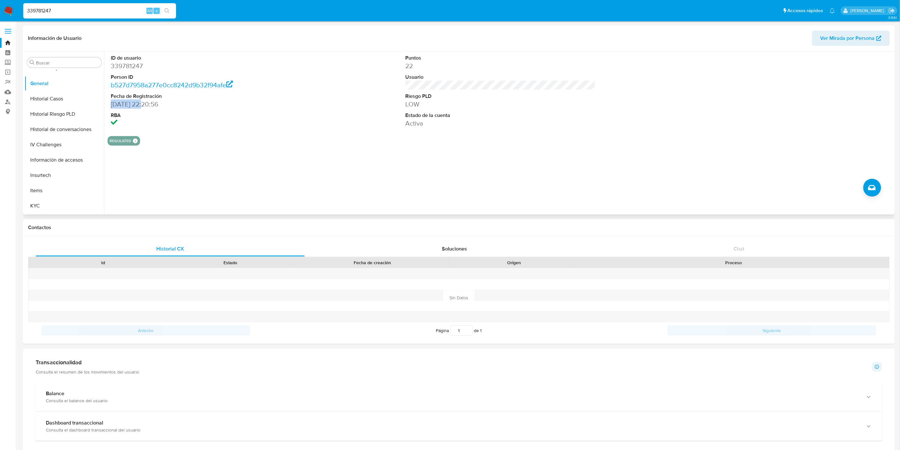
drag, startPoint x: 112, startPoint y: 104, endPoint x: 142, endPoint y: 103, distance: 30.3
click at [142, 103] on dd "25/07/2018 22:20:56" at bounding box center [206, 104] width 190 height 9
copy dd "25/07/2018"
click at [123, 71] on dl "ID de usuario 339781247 Person ID b527d7958a277e0cc8242d9b32f94afe Fecha de Reg…" at bounding box center [206, 90] width 190 height 73
click at [125, 68] on dd "339781247" at bounding box center [206, 65] width 190 height 9
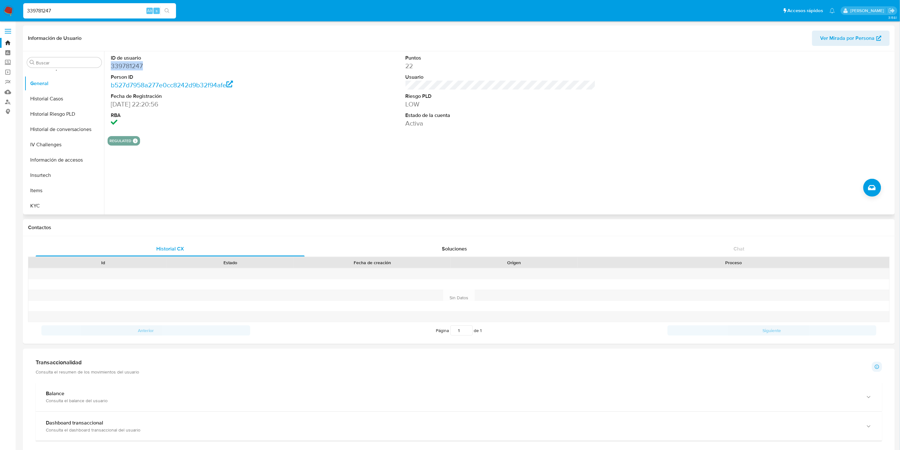
click at [125, 68] on dd "339781247" at bounding box center [206, 65] width 190 height 9
copy dd "339781247"
click at [64, 138] on button "KYC" at bounding box center [62, 134] width 75 height 15
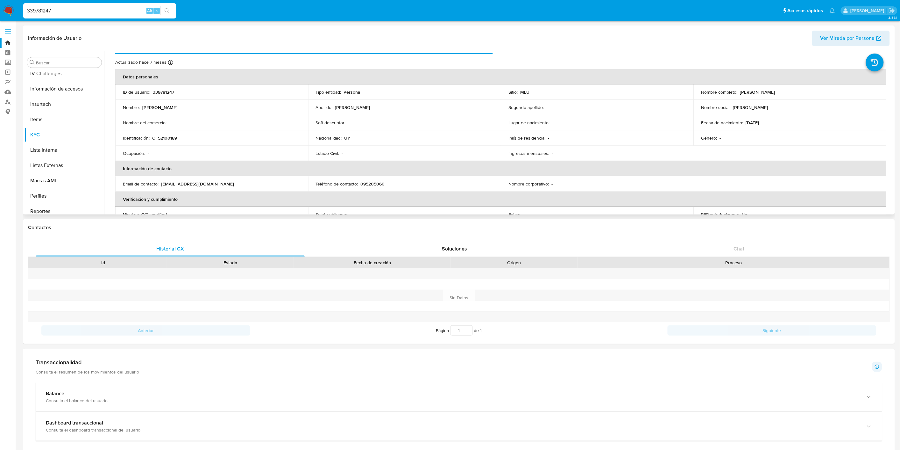
scroll to position [35, 0]
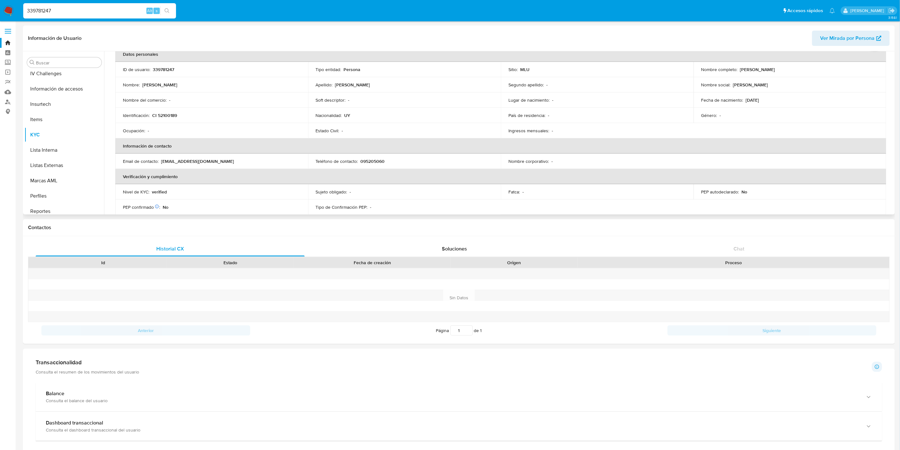
click at [165, 190] on p "verified" at bounding box center [159, 192] width 15 height 6
copy p "verified"
click at [61, 14] on input "339781247" at bounding box center [99, 11] width 153 height 8
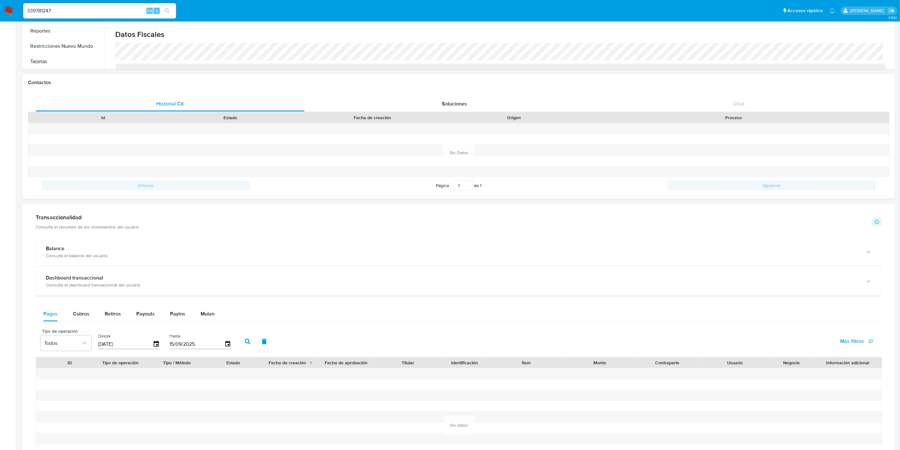
scroll to position [247, 0]
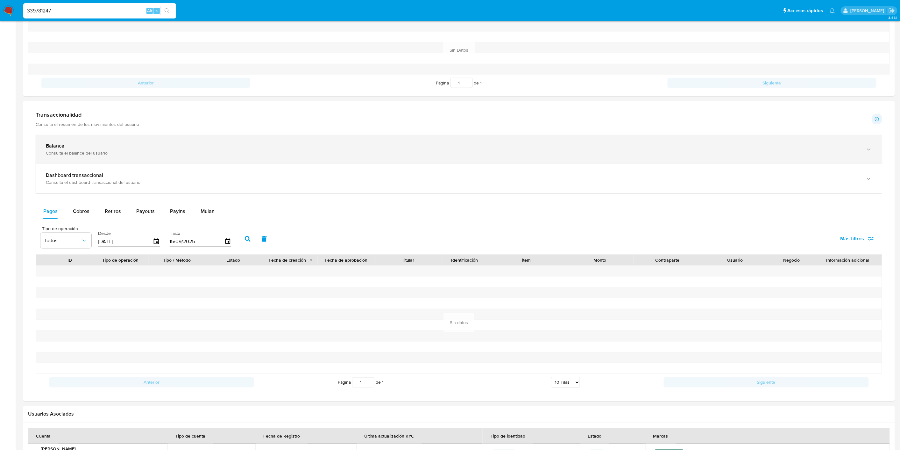
click at [147, 164] on div "Balance Consulta el balance del usuario" at bounding box center [459, 149] width 847 height 29
